Goal: Check status: Check status

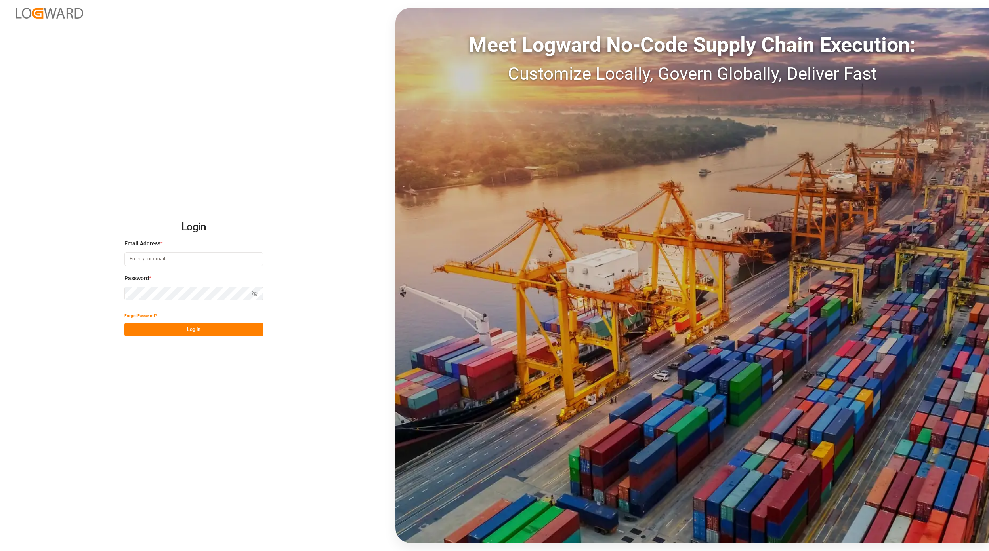
type input "[EMAIL_ADDRESS][DOMAIN_NAME]"
click at [224, 331] on button "Log In" at bounding box center [193, 330] width 139 height 14
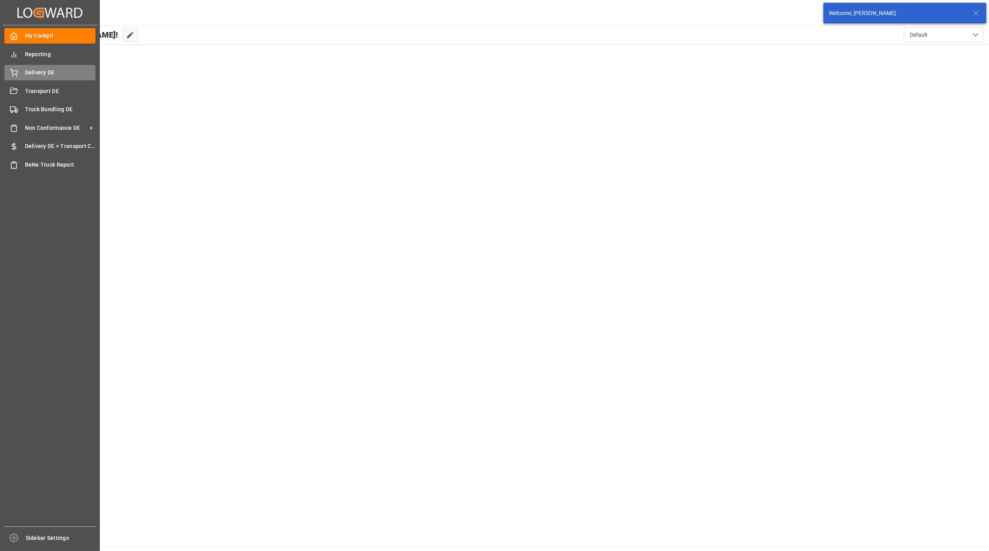
click at [28, 72] on span "Delivery DE" at bounding box center [60, 73] width 71 height 8
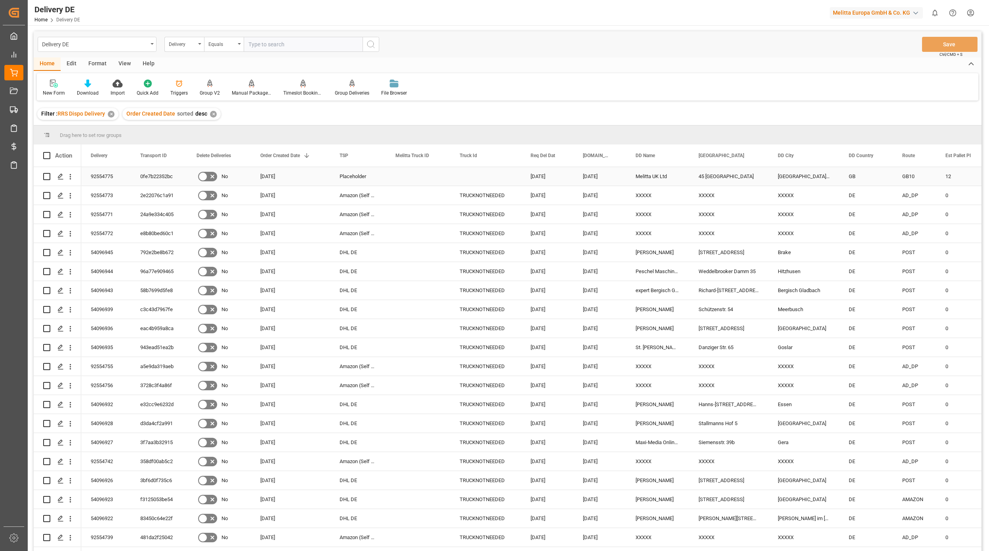
click at [155, 170] on div "0fe7b22352bc" at bounding box center [159, 176] width 56 height 19
